Goal: Check status: Verify the current state of an ongoing process or item

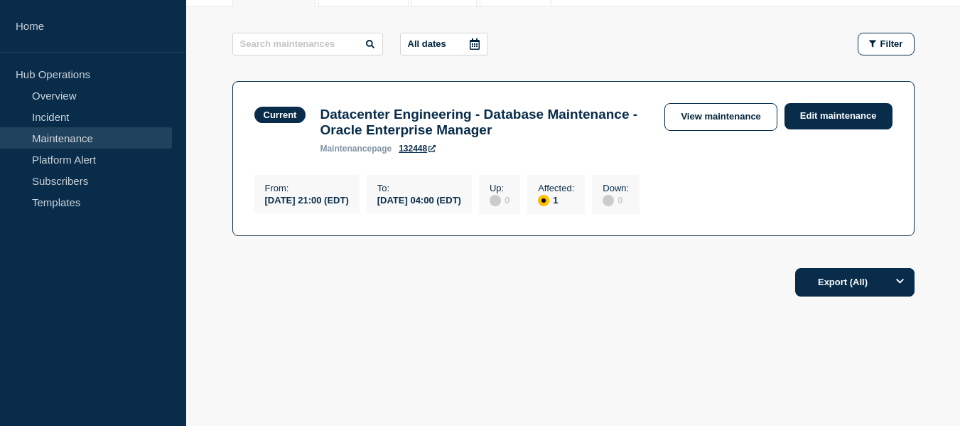
scroll to position [213, 0]
click at [80, 121] on link "Incident" at bounding box center [86, 116] width 172 height 21
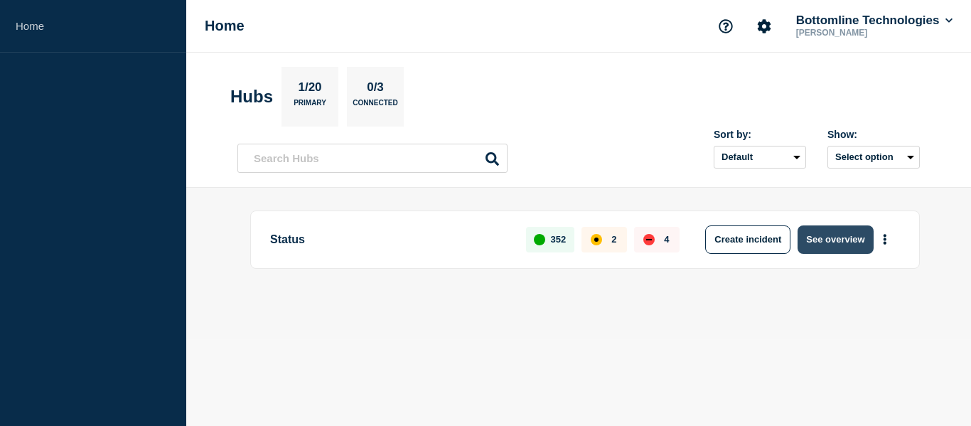
click at [840, 244] on button "See overview" at bounding box center [834, 239] width 75 height 28
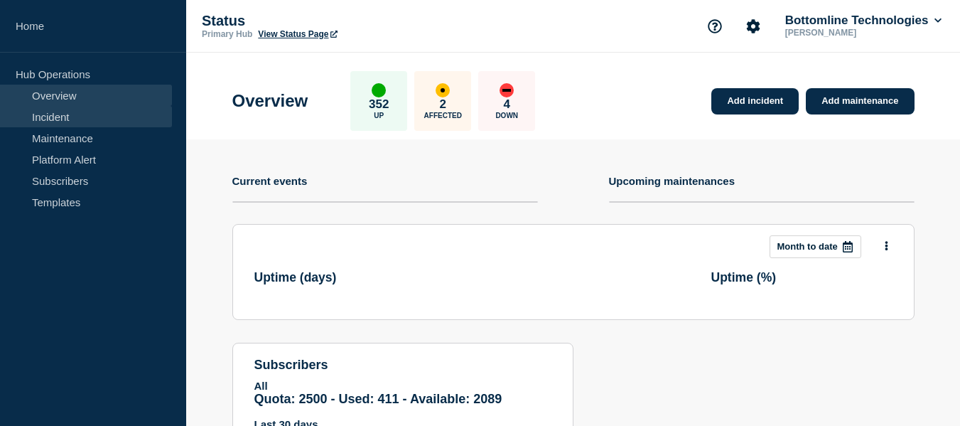
click at [77, 113] on link "Incident" at bounding box center [86, 116] width 172 height 21
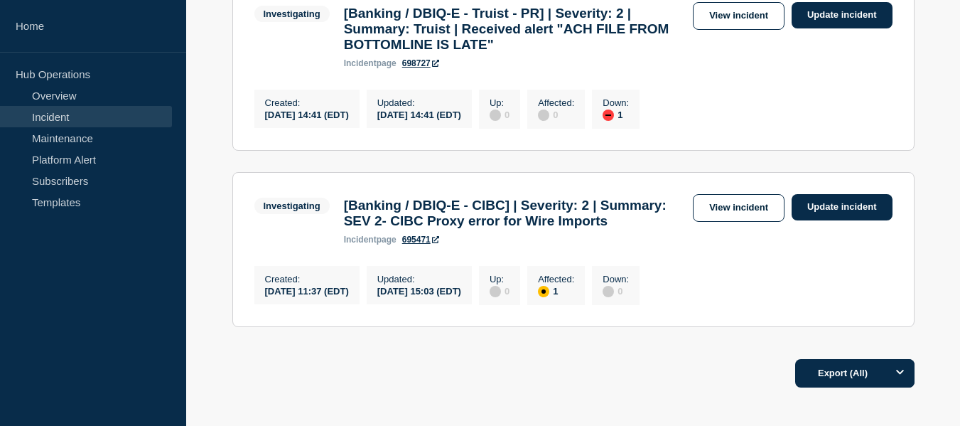
scroll to position [1261, 0]
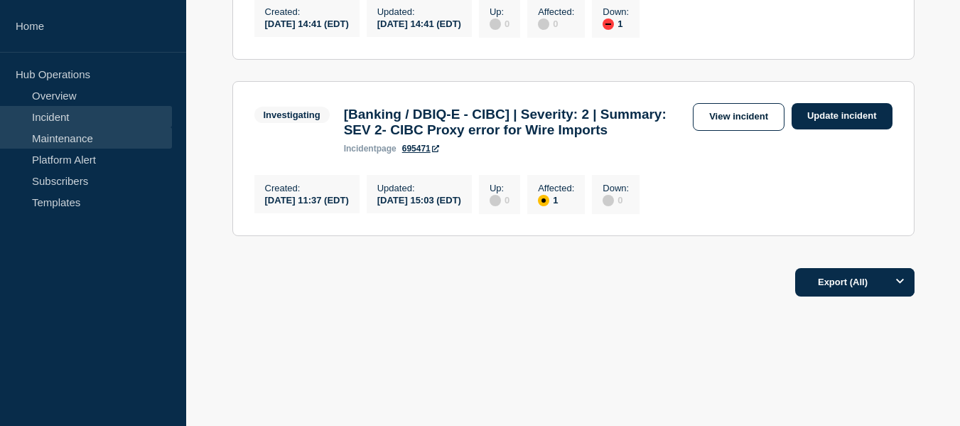
click at [80, 136] on link "Maintenance" at bounding box center [86, 137] width 172 height 21
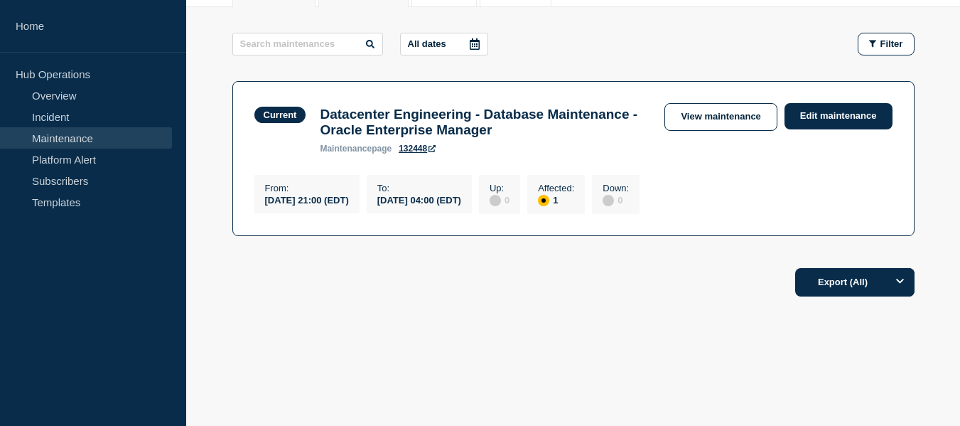
scroll to position [80, 0]
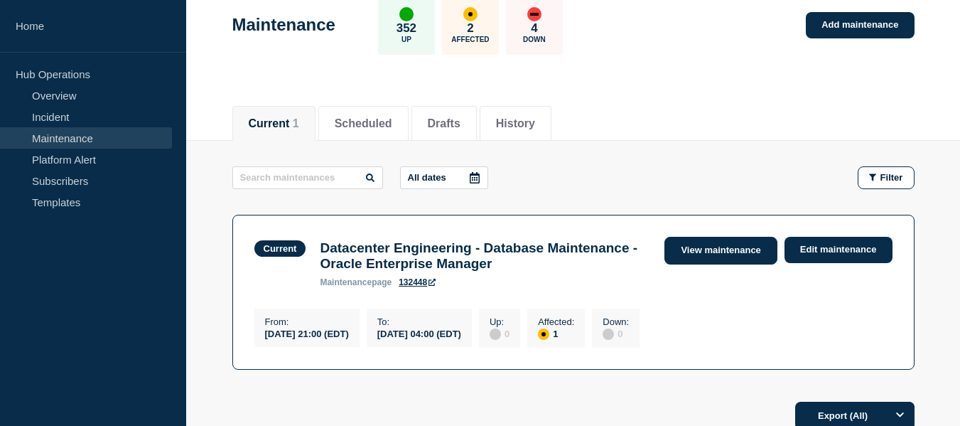
click at [705, 248] on link "View maintenance" at bounding box center [720, 251] width 112 height 28
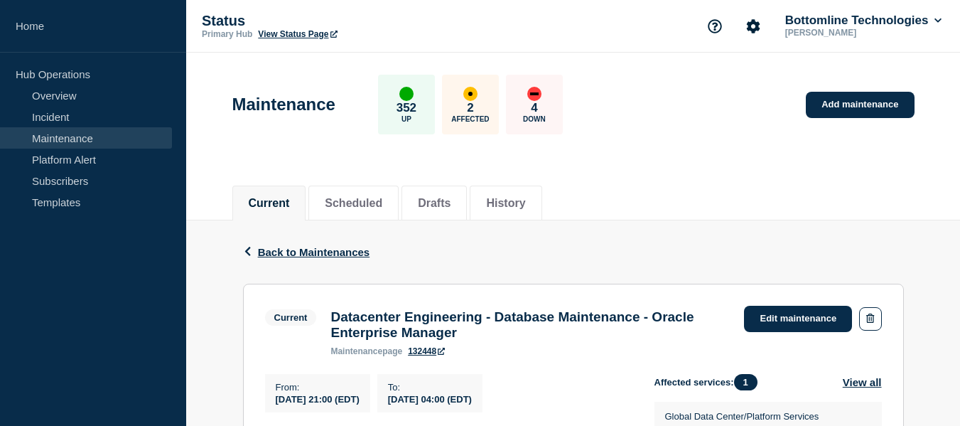
scroll to position [284, 0]
